Goal: Transaction & Acquisition: Purchase product/service

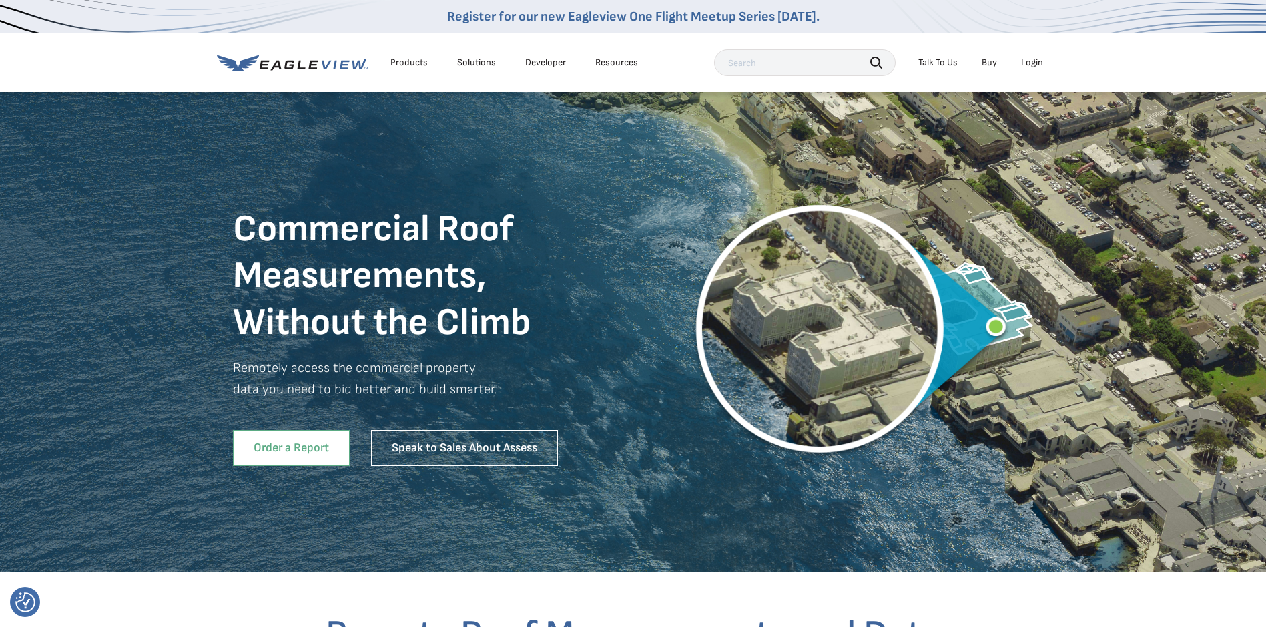
click at [296, 453] on link "Order a Report" at bounding box center [291, 448] width 117 height 36
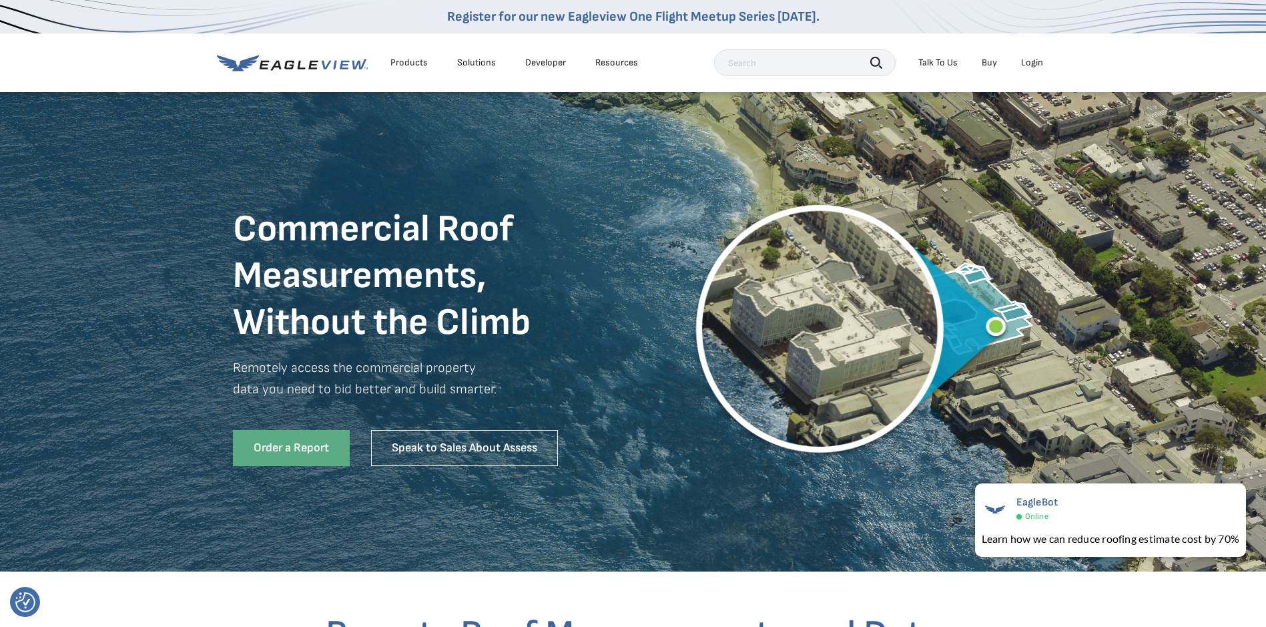
click at [986, 60] on link "Buy" at bounding box center [989, 63] width 15 height 12
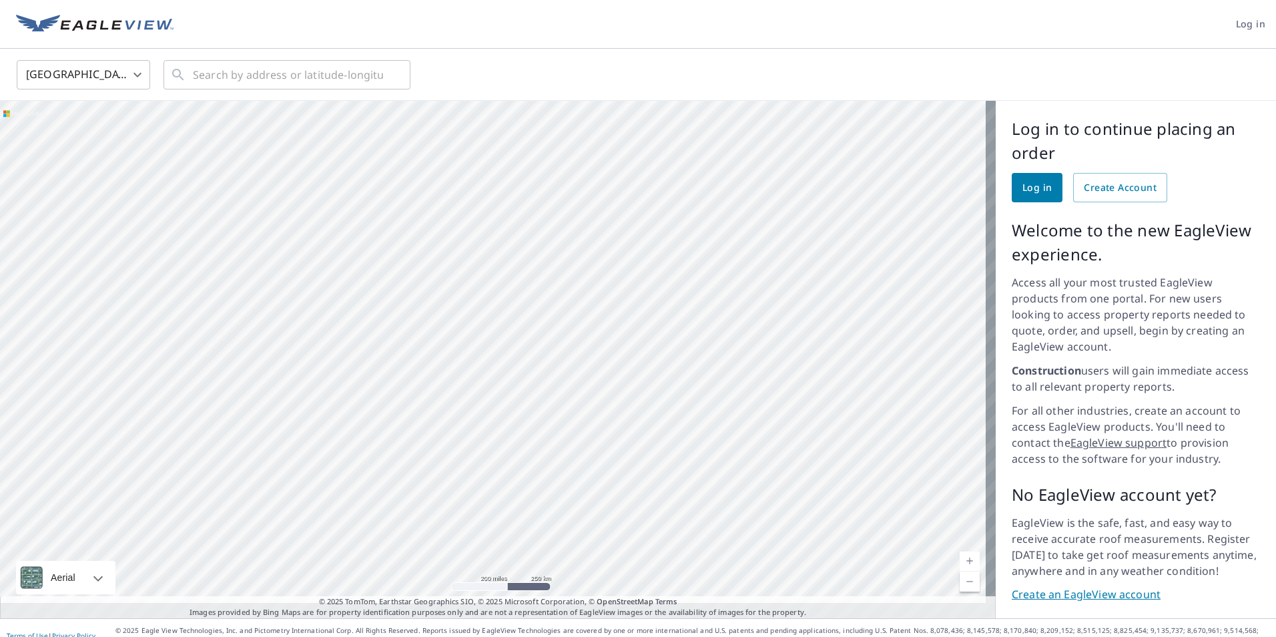
click at [1027, 183] on span "Log in" at bounding box center [1036, 187] width 29 height 17
